Goal: Task Accomplishment & Management: Use online tool/utility

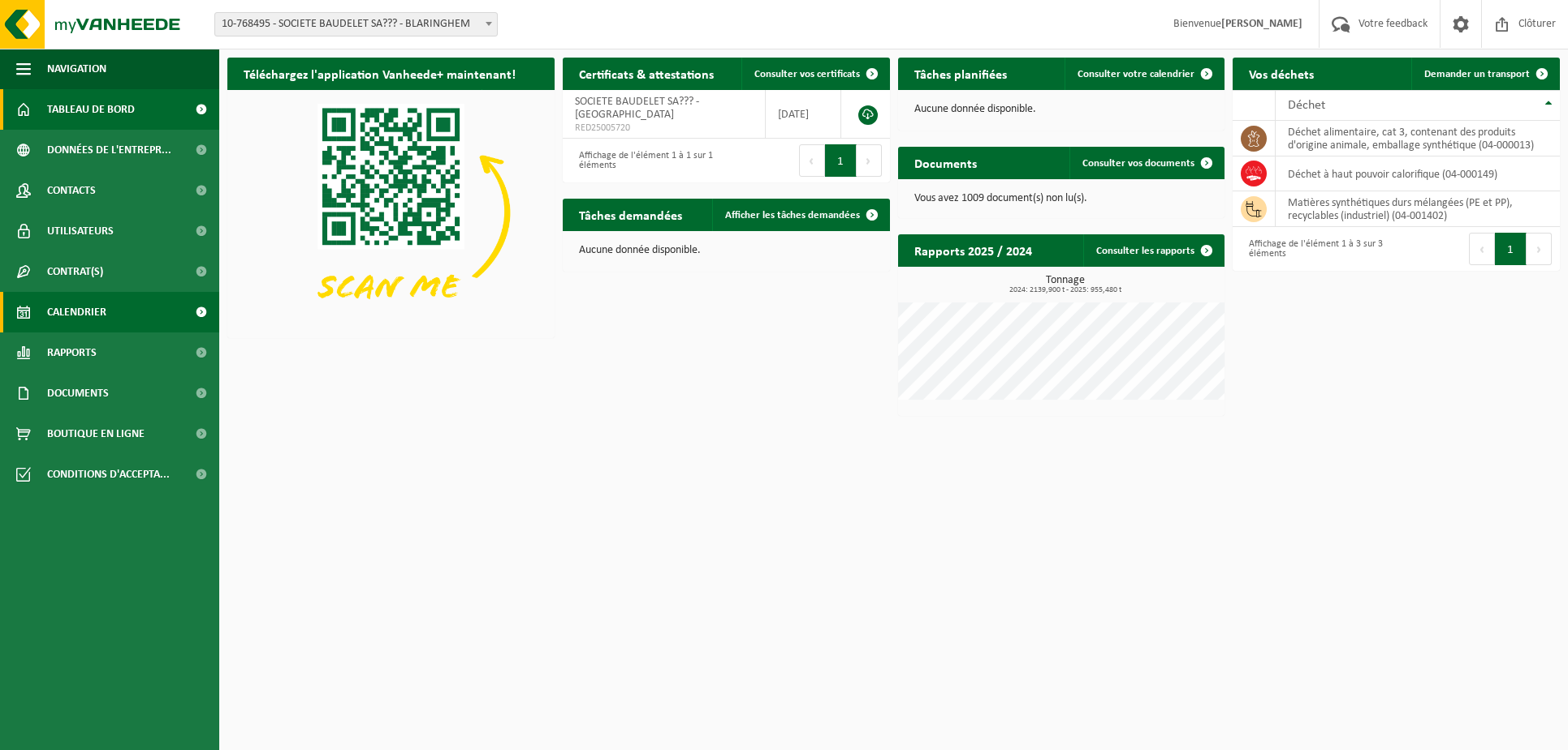
click at [51, 314] on span "Calendrier" at bounding box center [77, 312] width 59 height 40
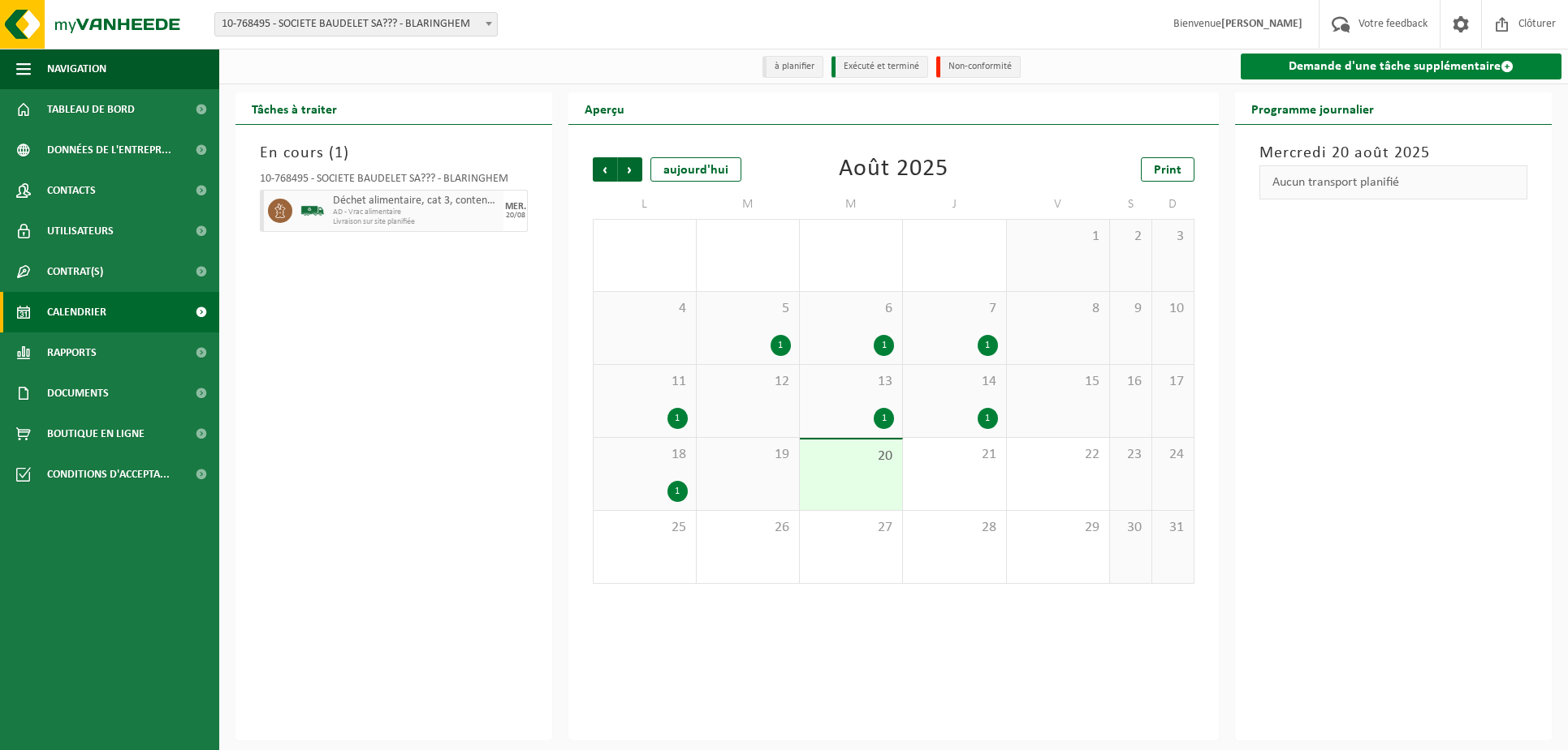
click at [1300, 77] on link "Demande d'une tâche supplémentaire" at bounding box center [1400, 66] width 321 height 26
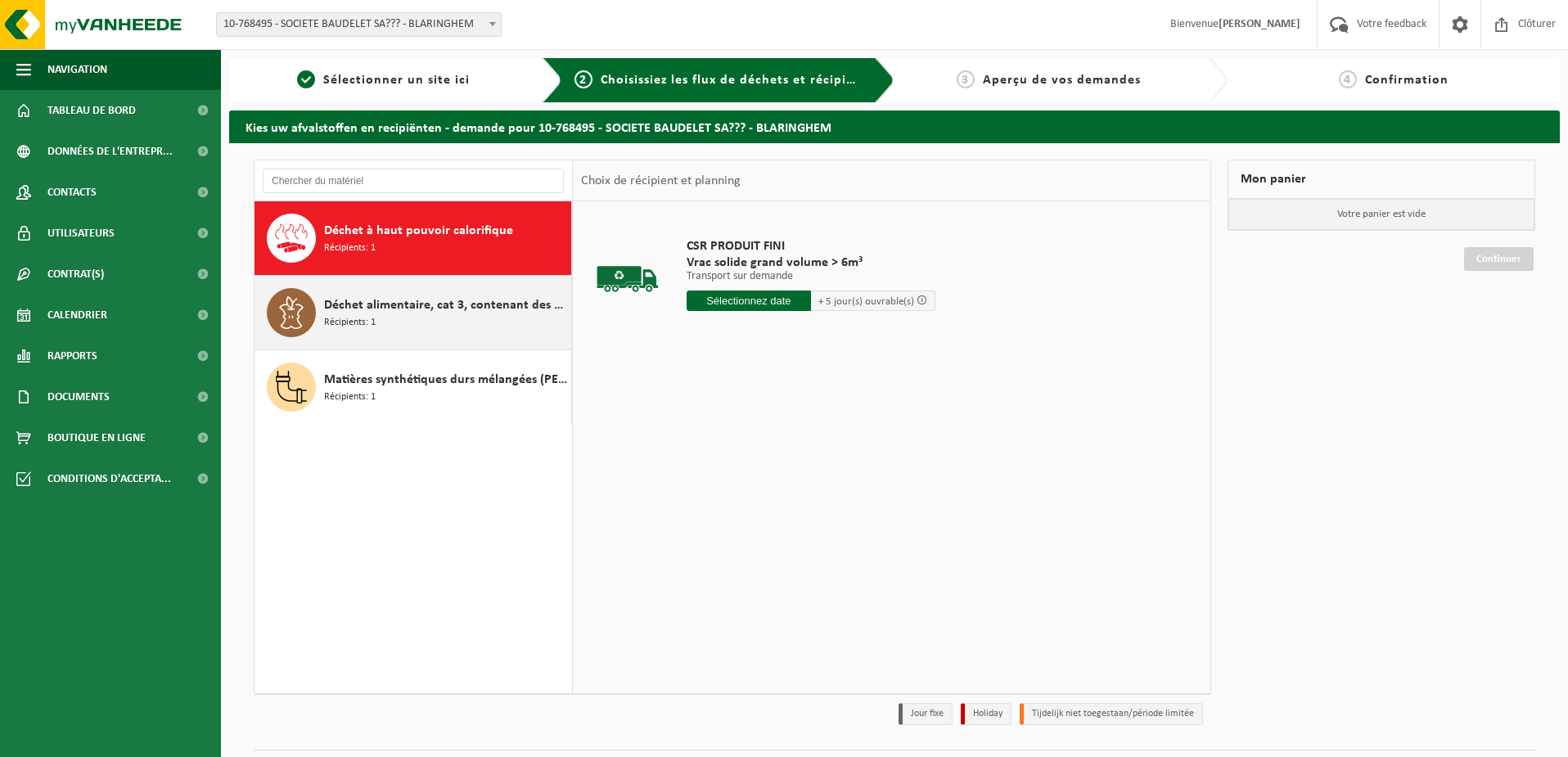
click at [333, 303] on span "Déchet alimentaire, cat 3, contenant des produits d'origine animale, emballage …" at bounding box center [446, 306] width 243 height 20
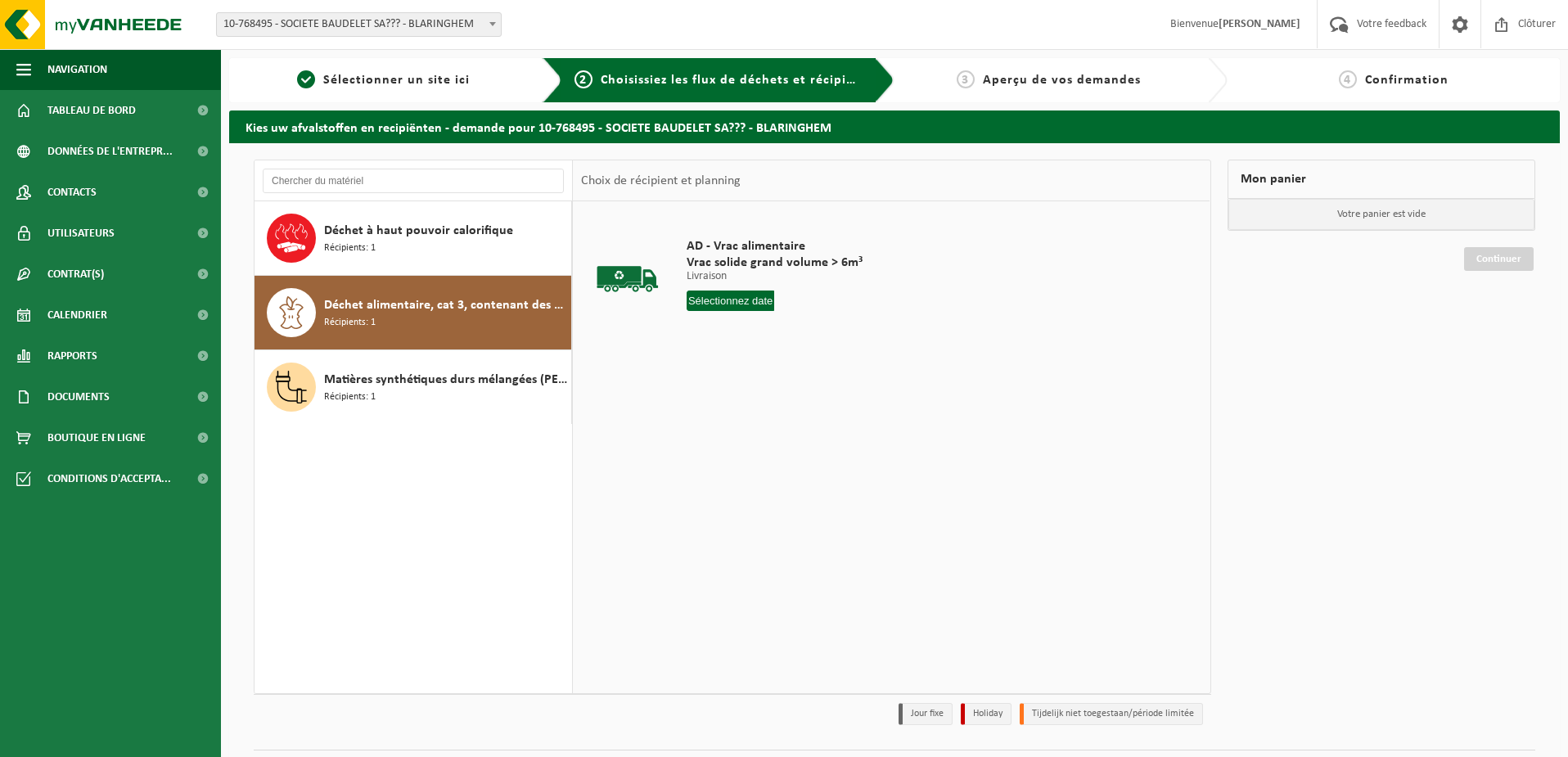
click at [709, 292] on input "text" at bounding box center [730, 301] width 88 height 21
click at [817, 470] on div "22" at bounding box center [816, 472] width 29 height 26
type input "à partir de 2025-08-22"
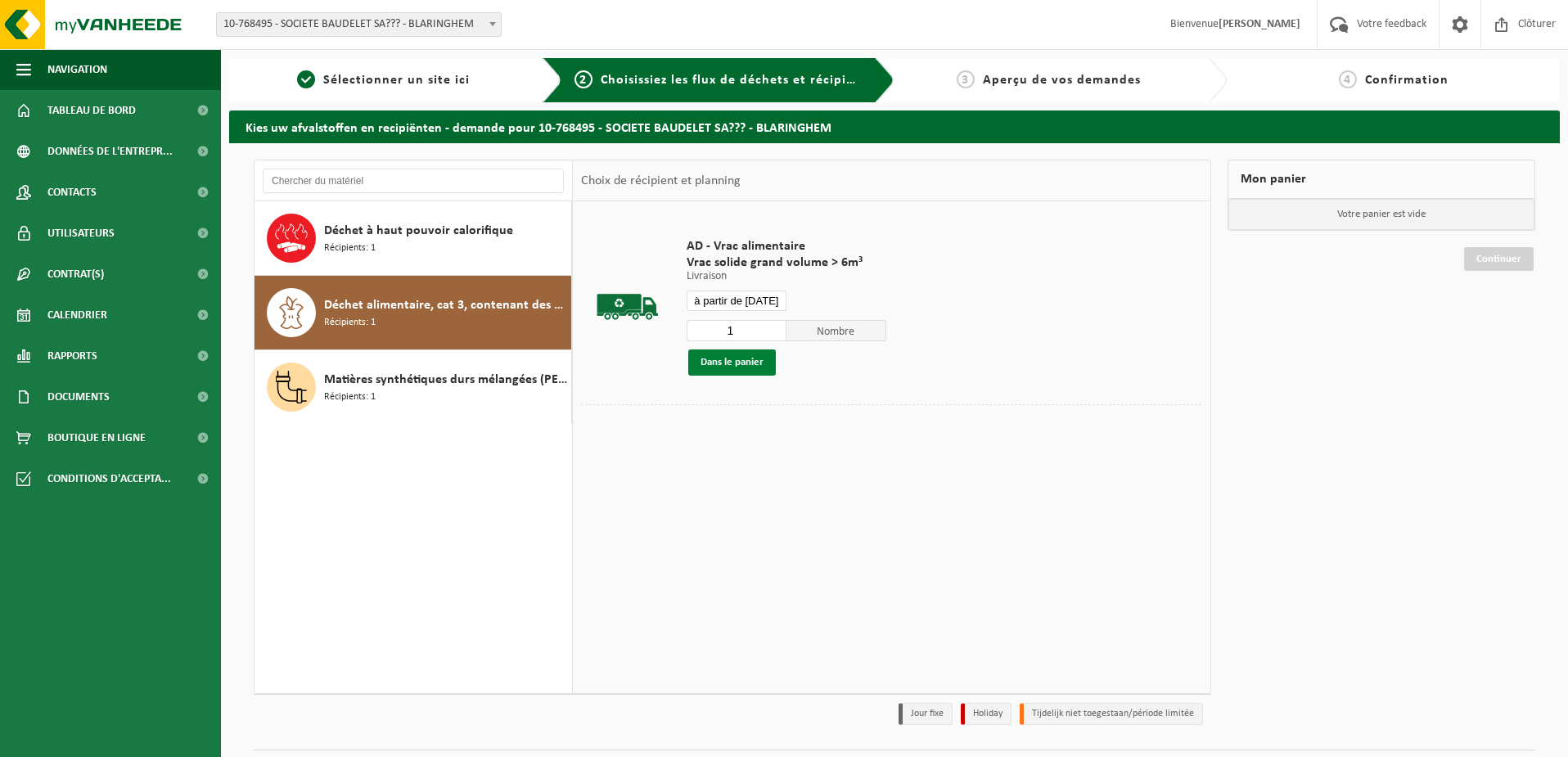
click at [729, 363] on button "Dans le panier" at bounding box center [731, 362] width 87 height 26
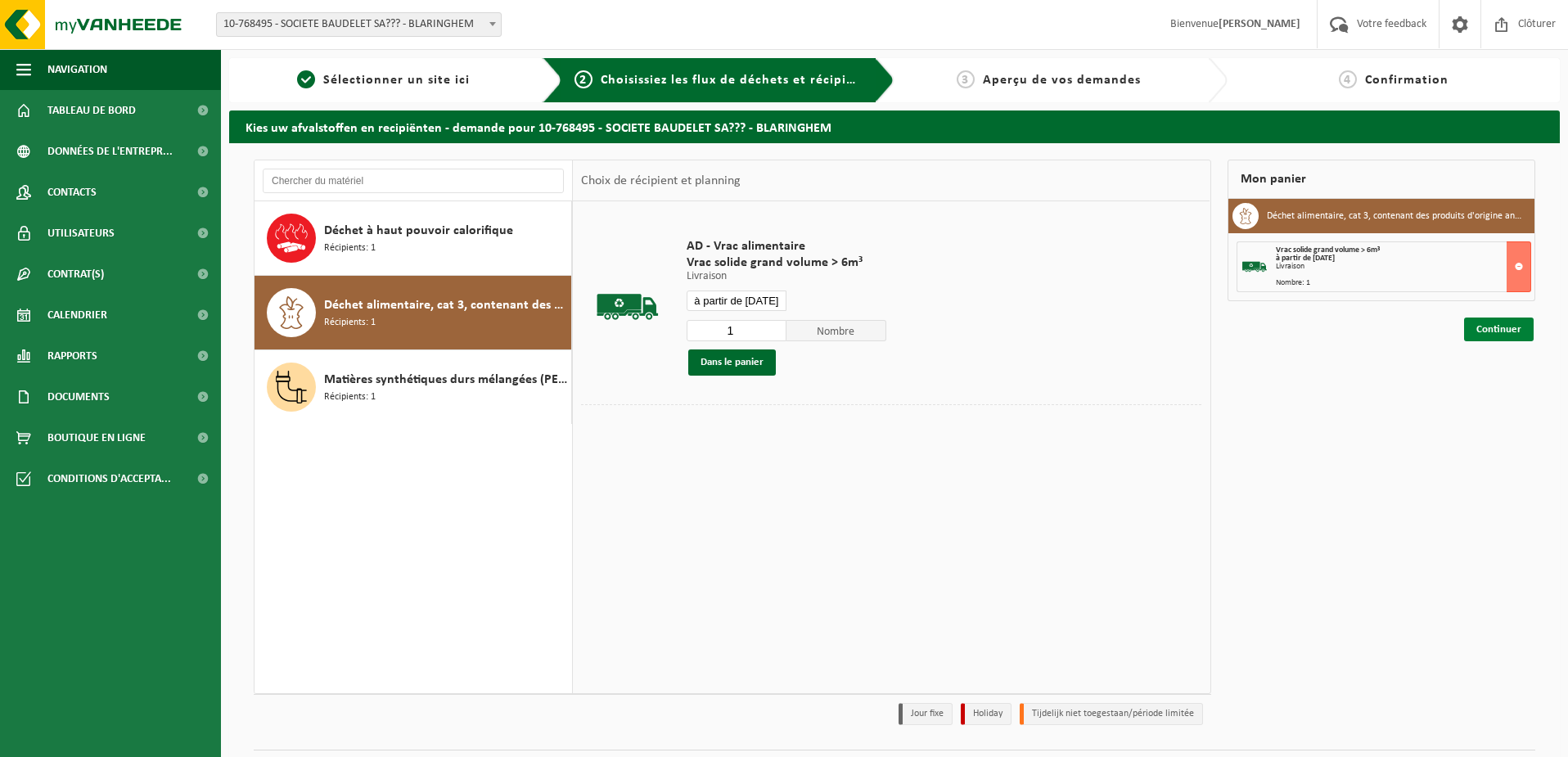
click at [1497, 336] on link "Continuer" at bounding box center [1498, 330] width 69 height 23
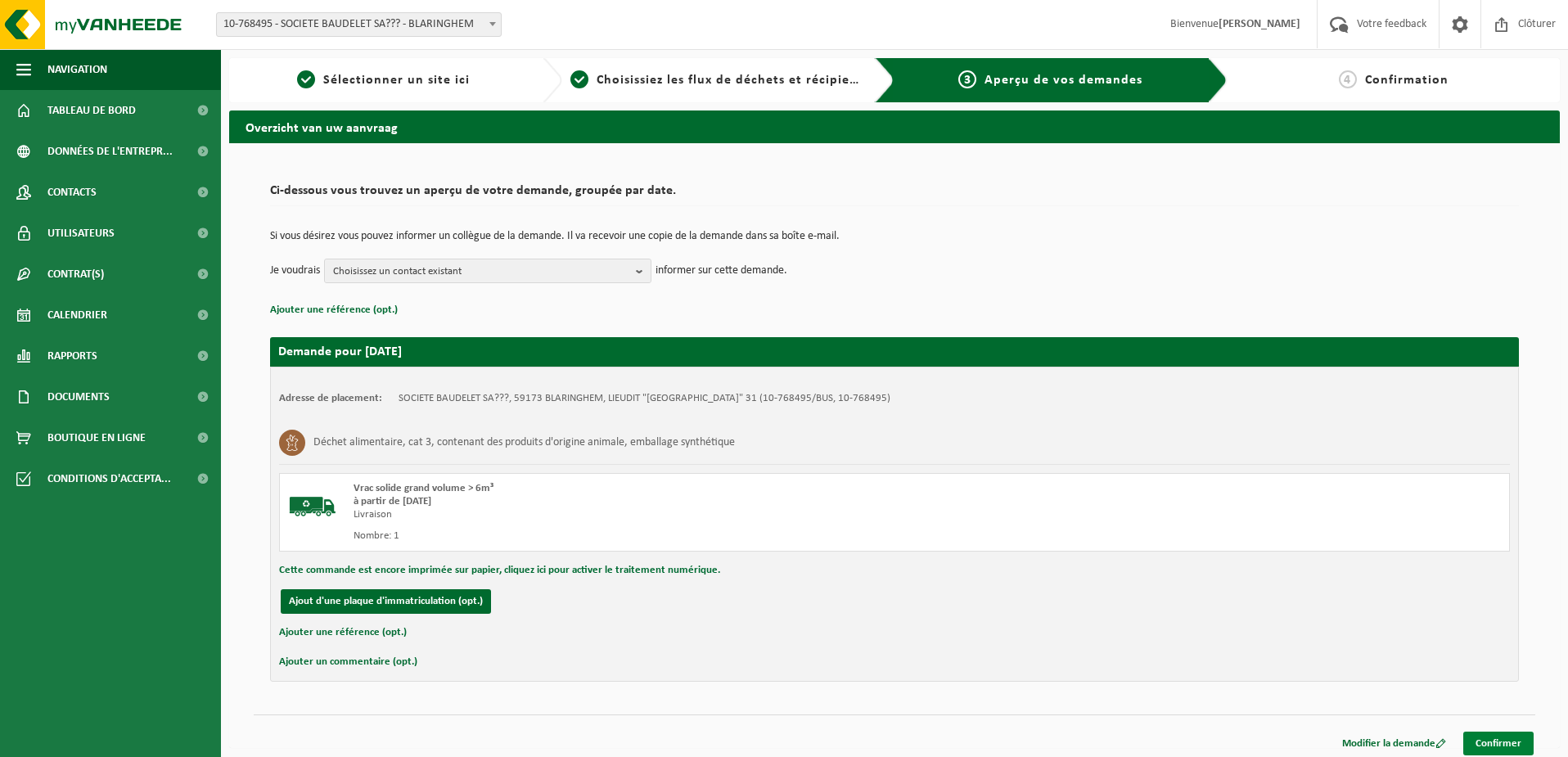
click at [1491, 745] on link "Confirmer" at bounding box center [1499, 743] width 70 height 23
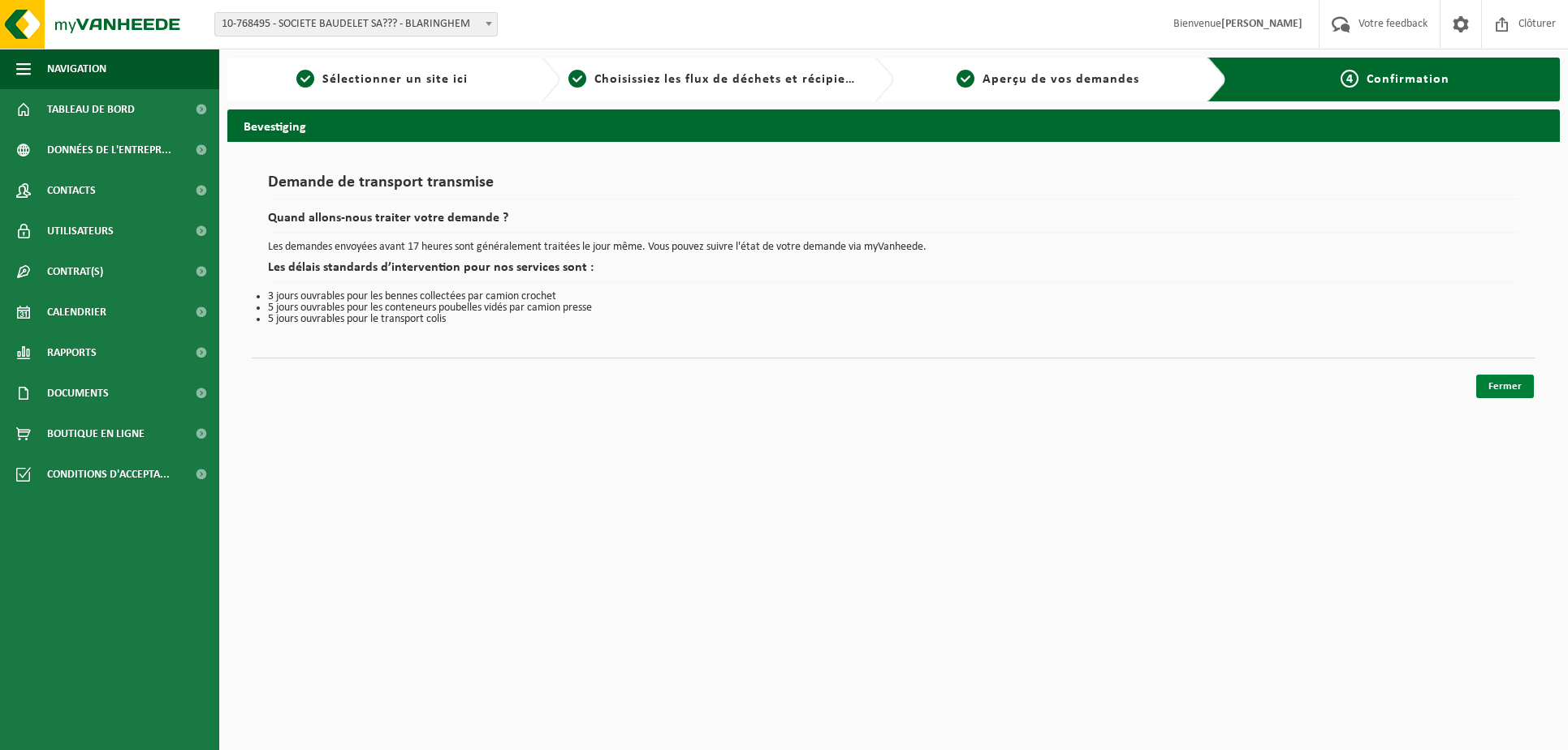
click at [1502, 386] on link "Fermer" at bounding box center [1505, 387] width 58 height 23
